Goal: Find contact information: Find contact information

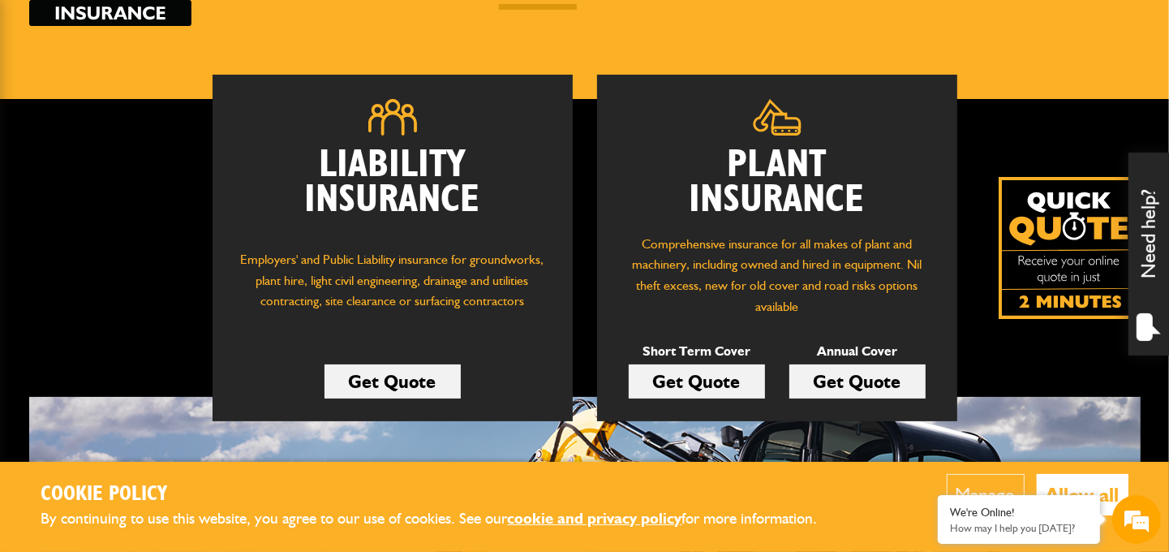
scroll to position [58, 0]
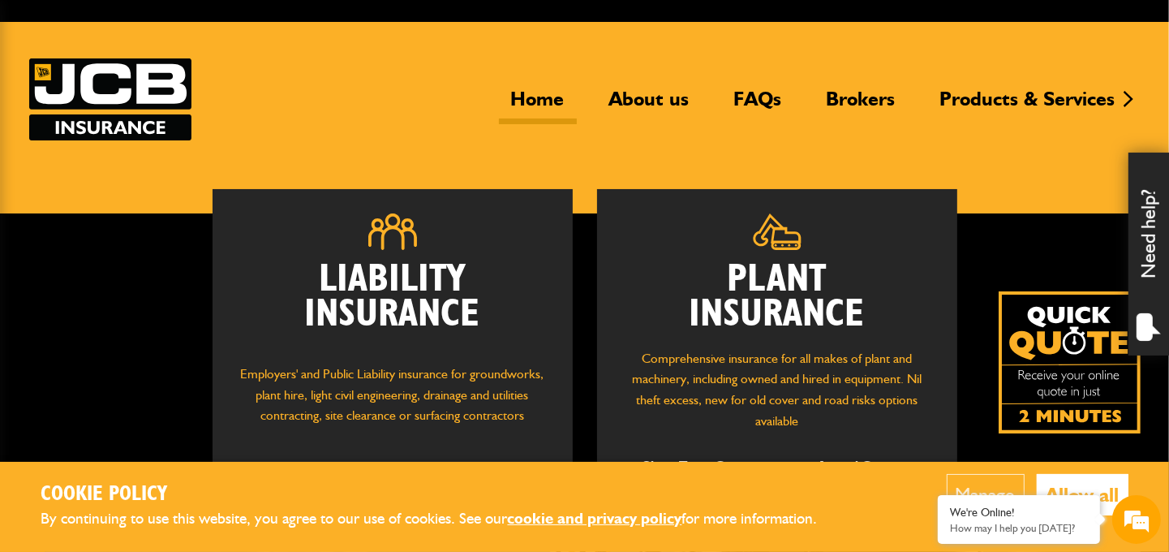
click at [529, 100] on link "Home" at bounding box center [538, 105] width 78 height 37
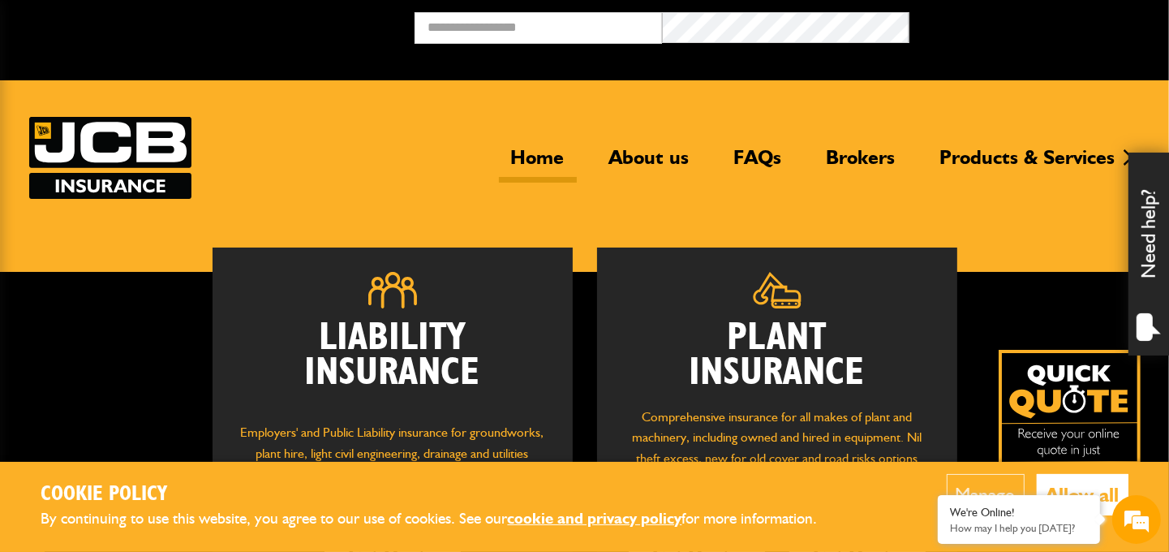
click at [1058, 483] on button "Allow all" at bounding box center [1083, 494] width 92 height 41
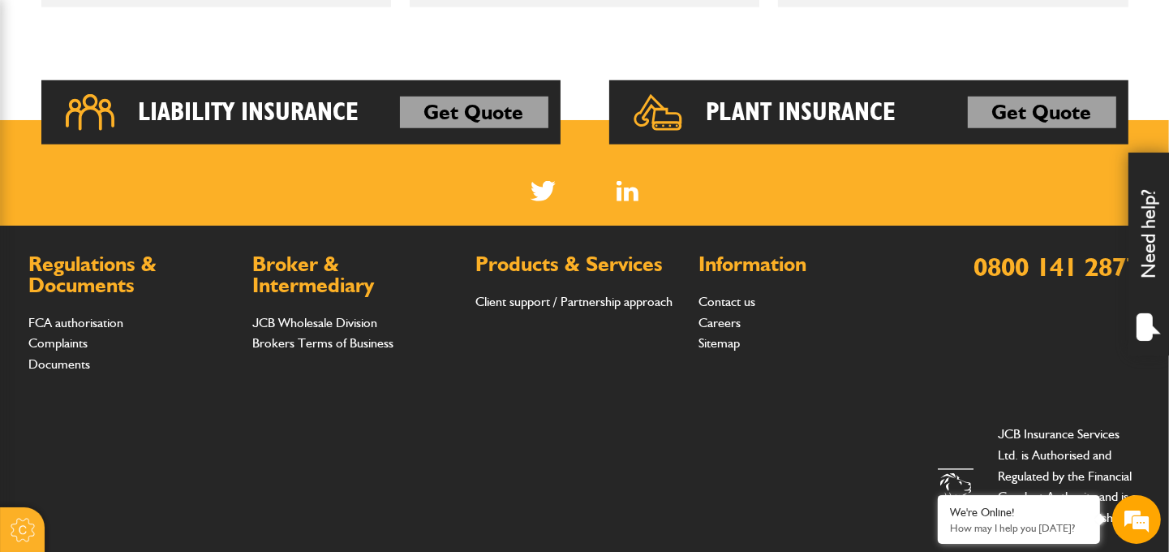
click at [715, 295] on link "Contact us" at bounding box center [727, 301] width 57 height 15
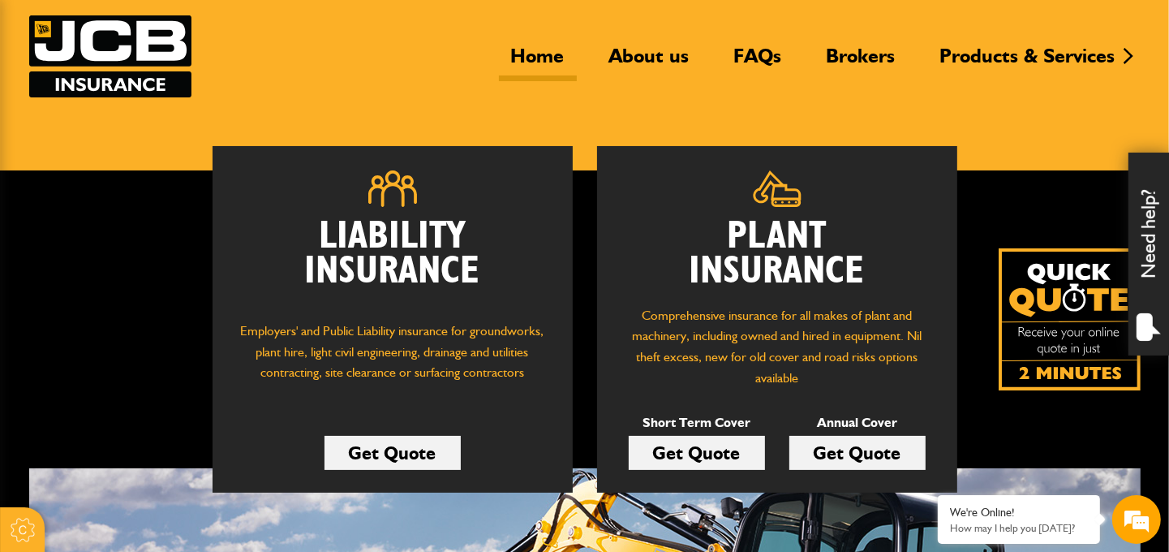
scroll to position [101, 0]
